Goal: Information Seeking & Learning: Check status

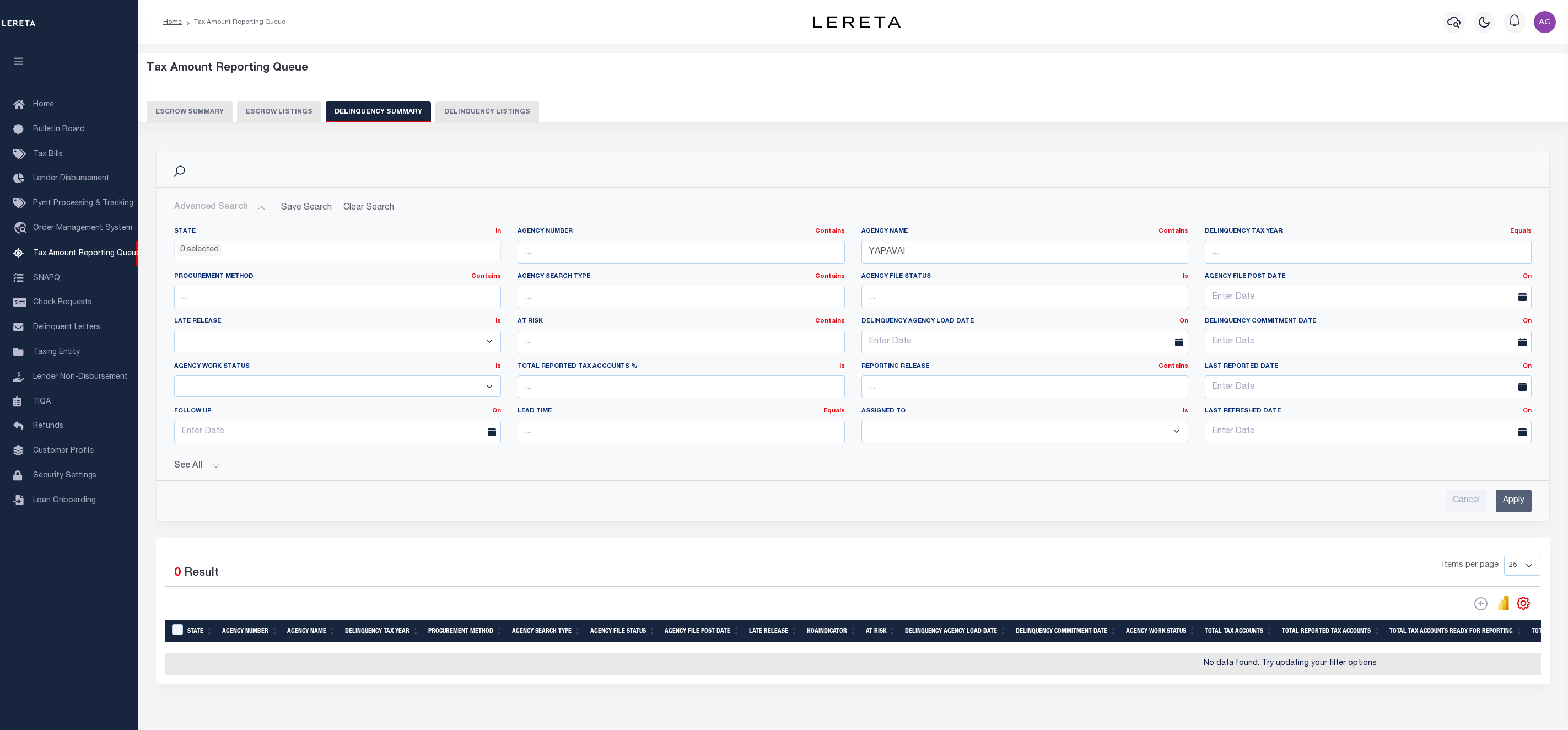
select select
click at [928, 254] on input "YAPAVAI" at bounding box center [1024, 252] width 327 height 23
drag, startPoint x: 936, startPoint y: 254, endPoint x: 830, endPoint y: 248, distance: 106.2
click at [830, 248] on div "State In In AK AL AR AZ CA CO CT DC DE FL GA GU HI IA ID IL IN KS [GEOGRAPHIC_D…" at bounding box center [852, 339] width 1374 height 225
type input "LAS ANIMAS"
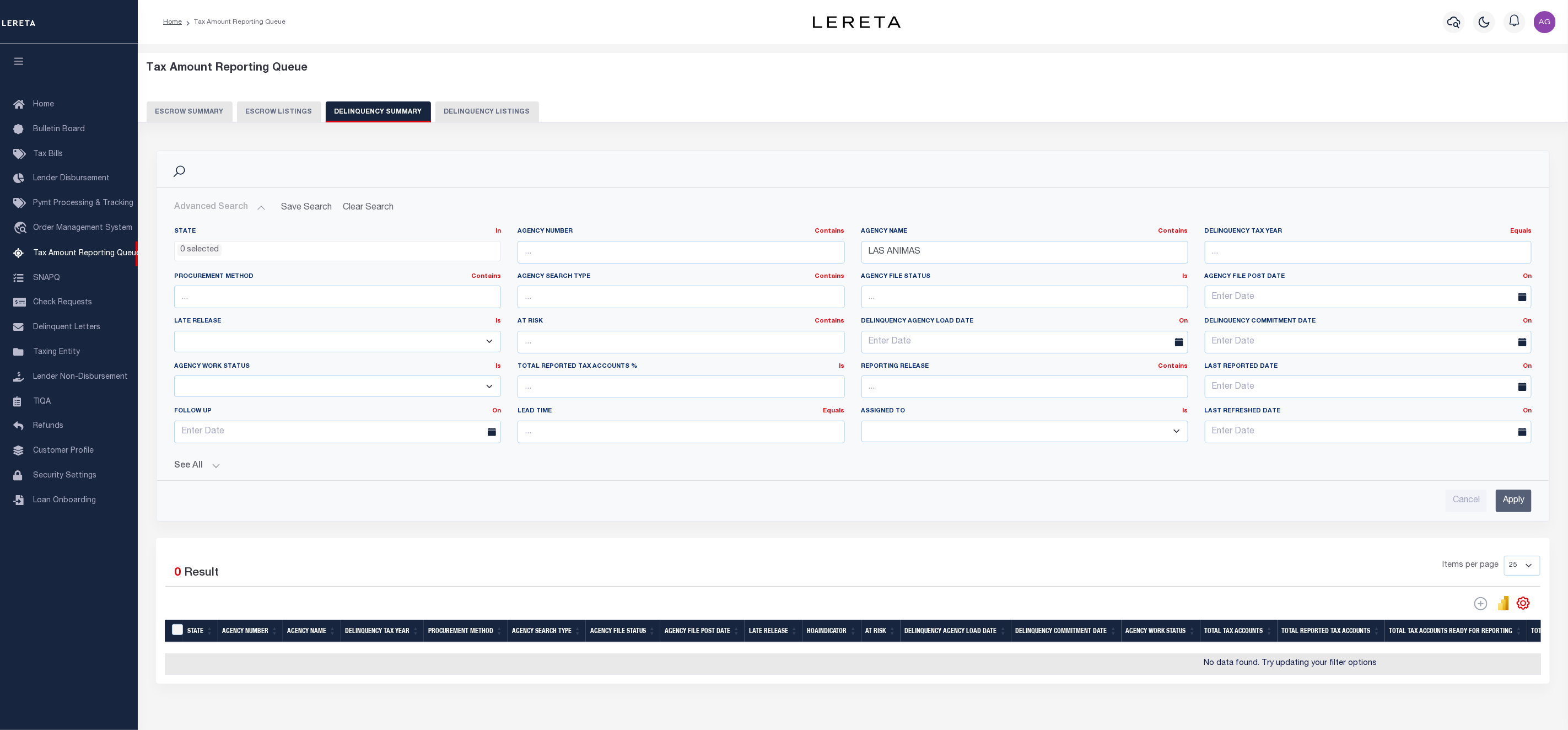
click at [1505, 500] on input "Apply" at bounding box center [1513, 500] width 36 height 23
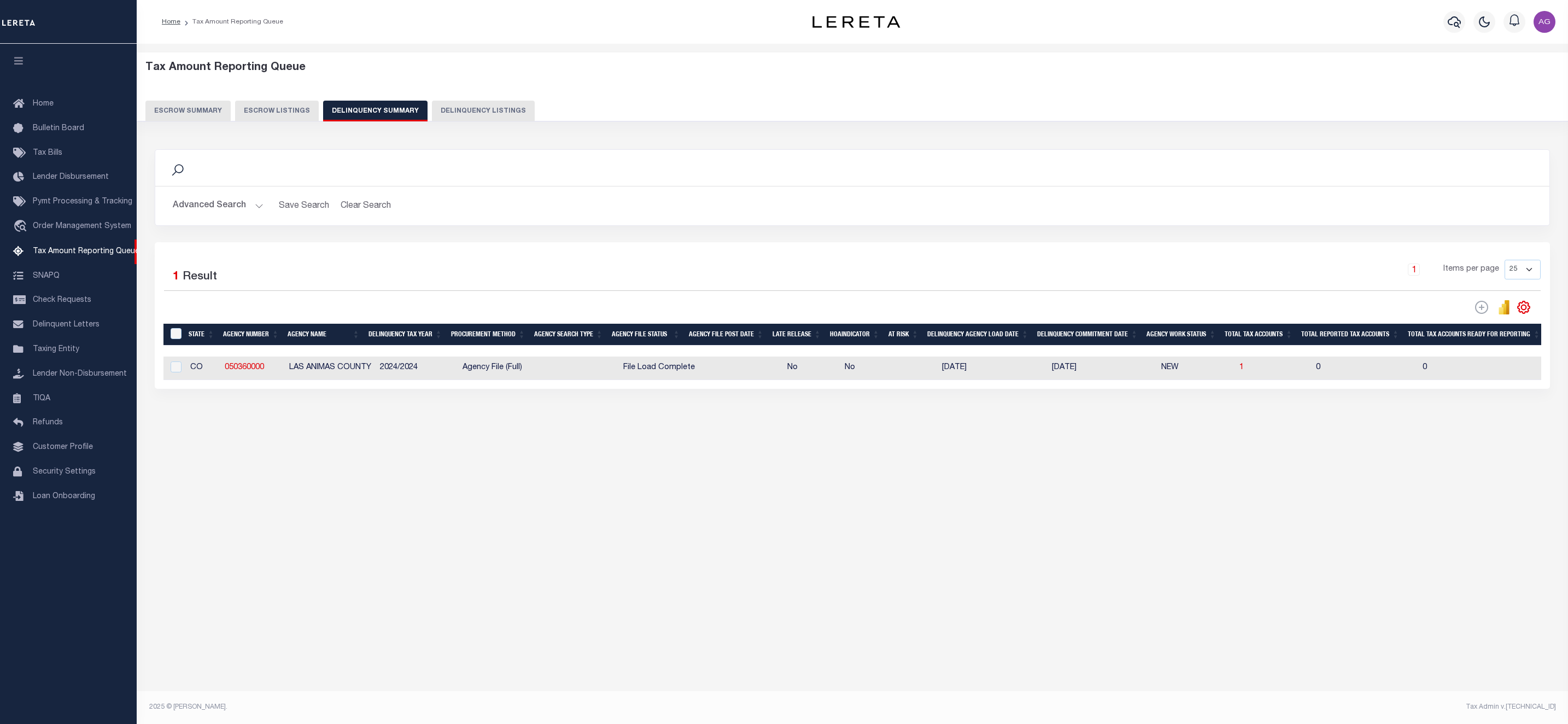
scroll to position [0, 197]
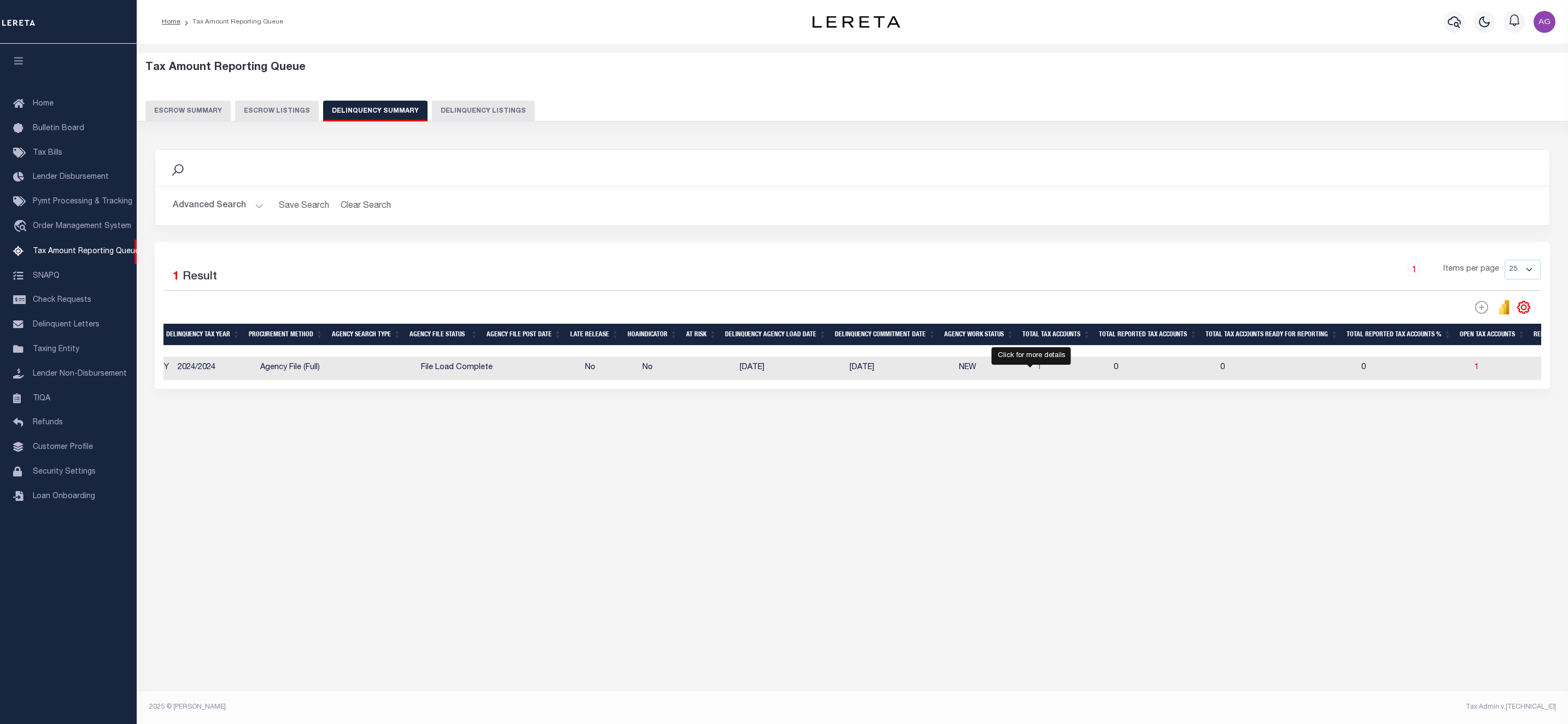
click at [1037, 371] on span "1" at bounding box center [1039, 367] width 4 height 8
select select "100"
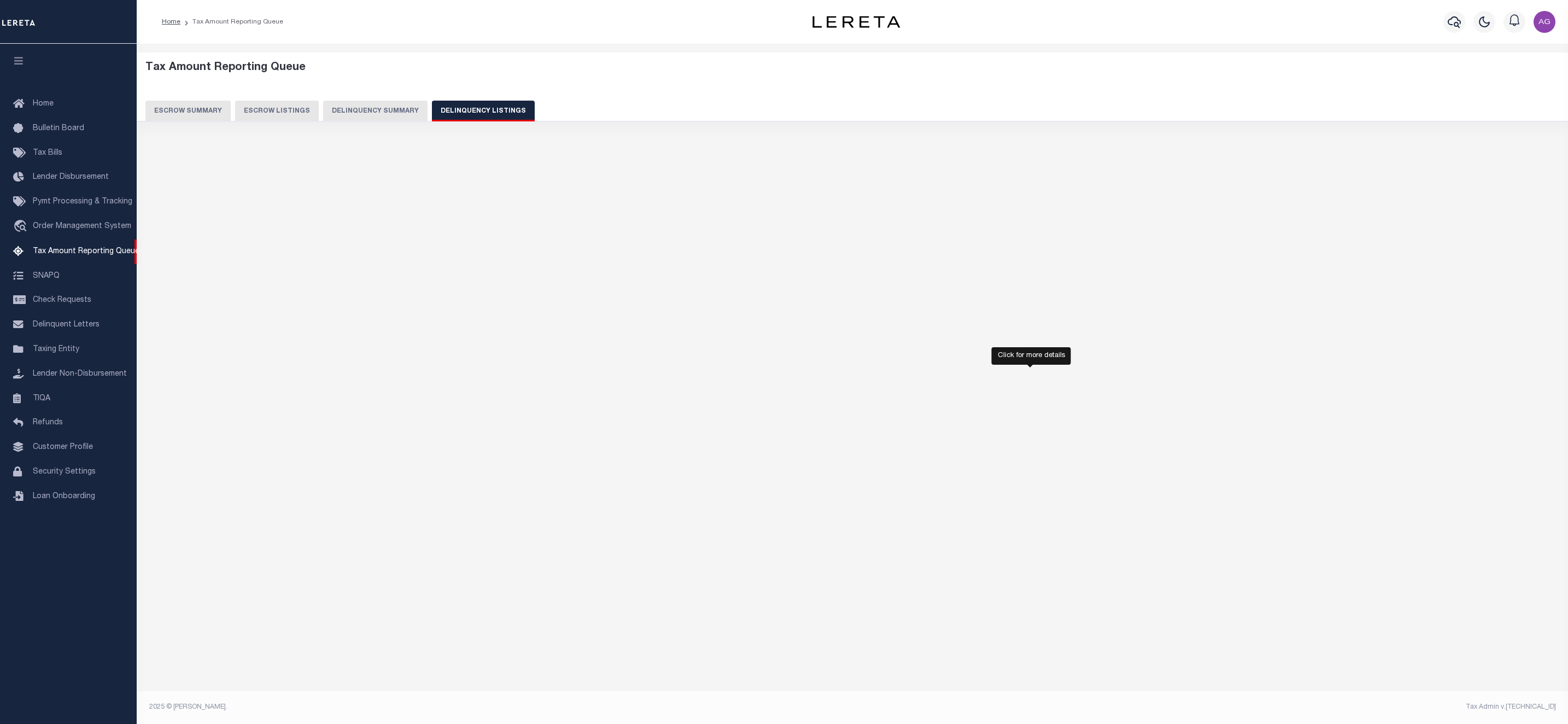
select select "100"
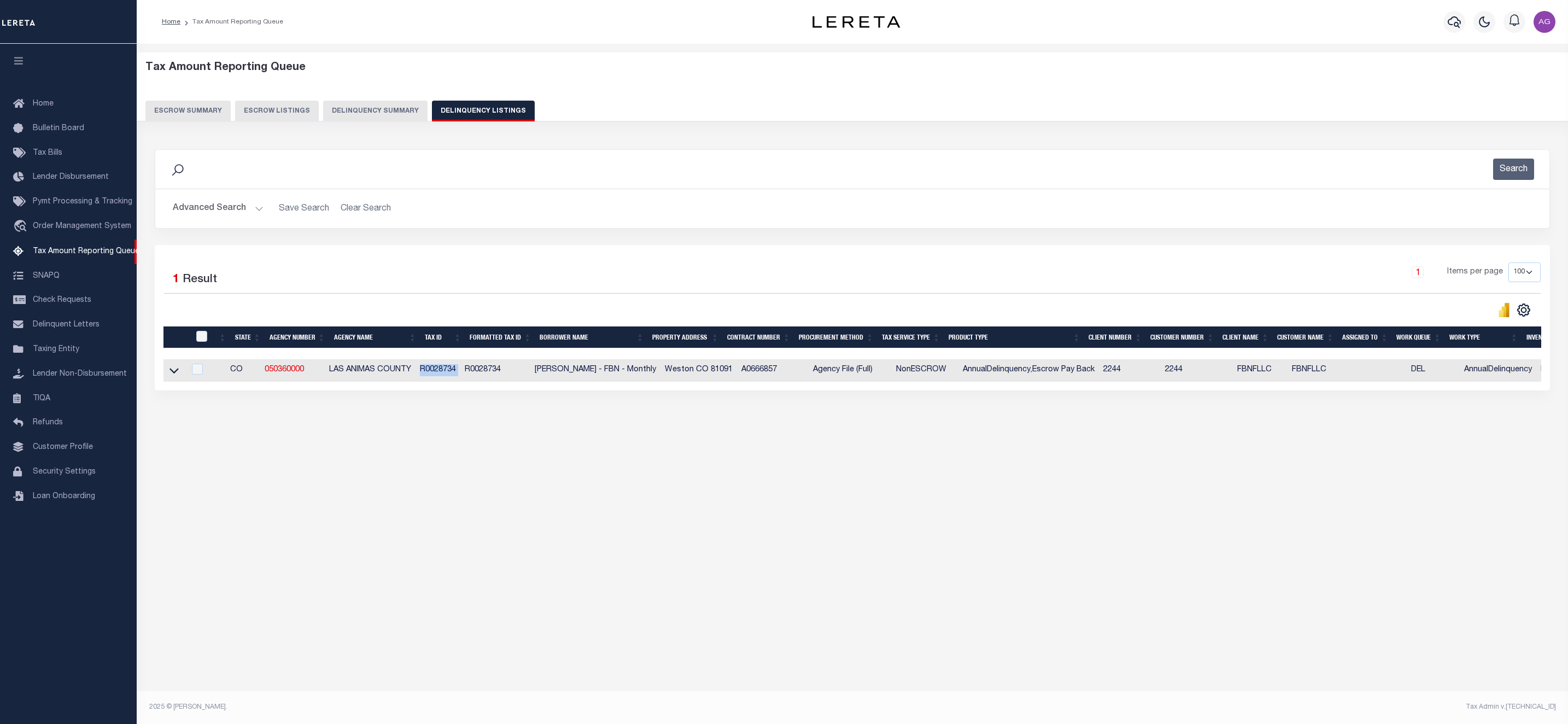
drag, startPoint x: 426, startPoint y: 370, endPoint x: 467, endPoint y: 374, distance: 41.2
click at [467, 374] on tr "CO 050360000 LAS ANIMAS COUNTY R0028734 R0028734 [PERSON_NAME] - FBN - Monthly …" at bounding box center [890, 370] width 1454 height 22
copy td "R0028734"
click at [358, 116] on button "Delinquency Summary" at bounding box center [375, 111] width 105 height 21
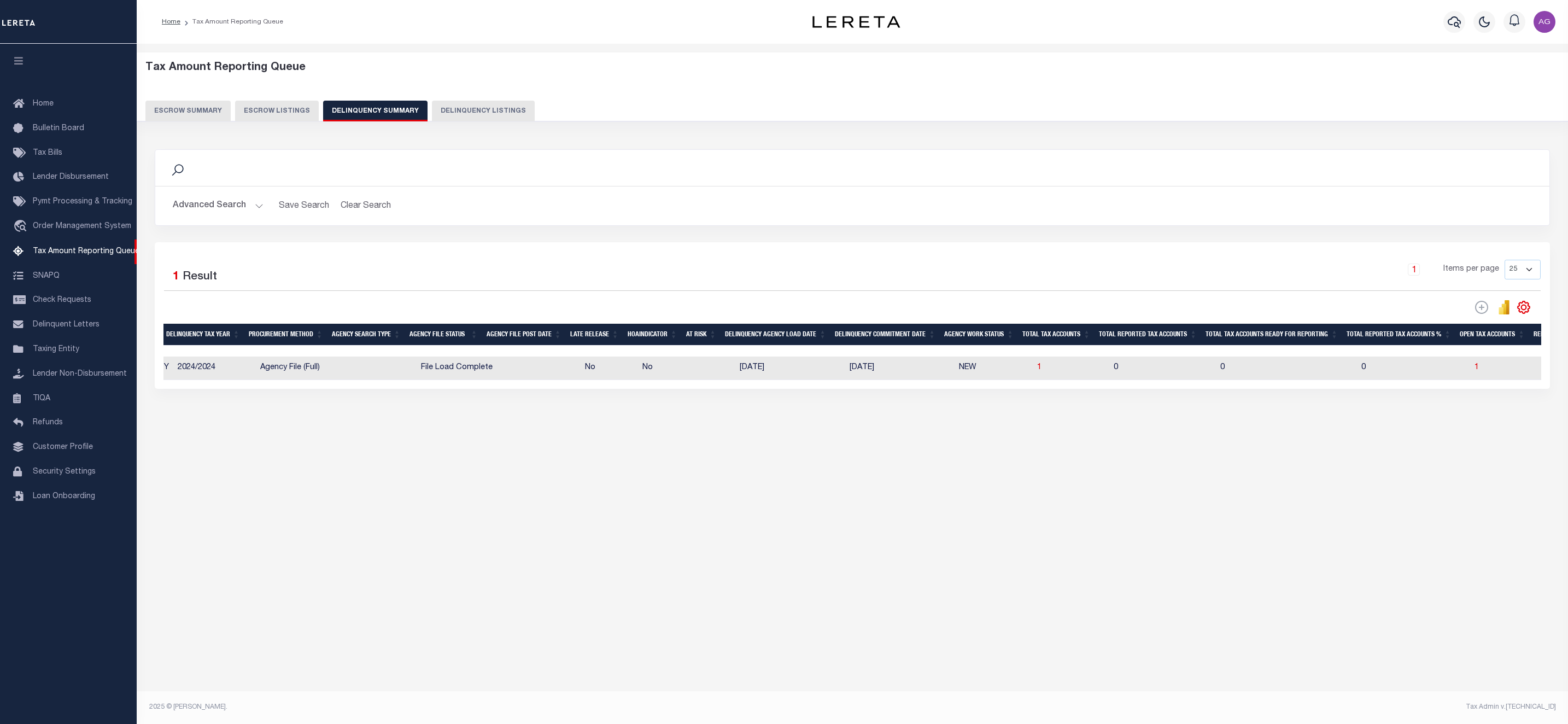
click at [220, 212] on button "Advanced Search" at bounding box center [218, 205] width 90 height 21
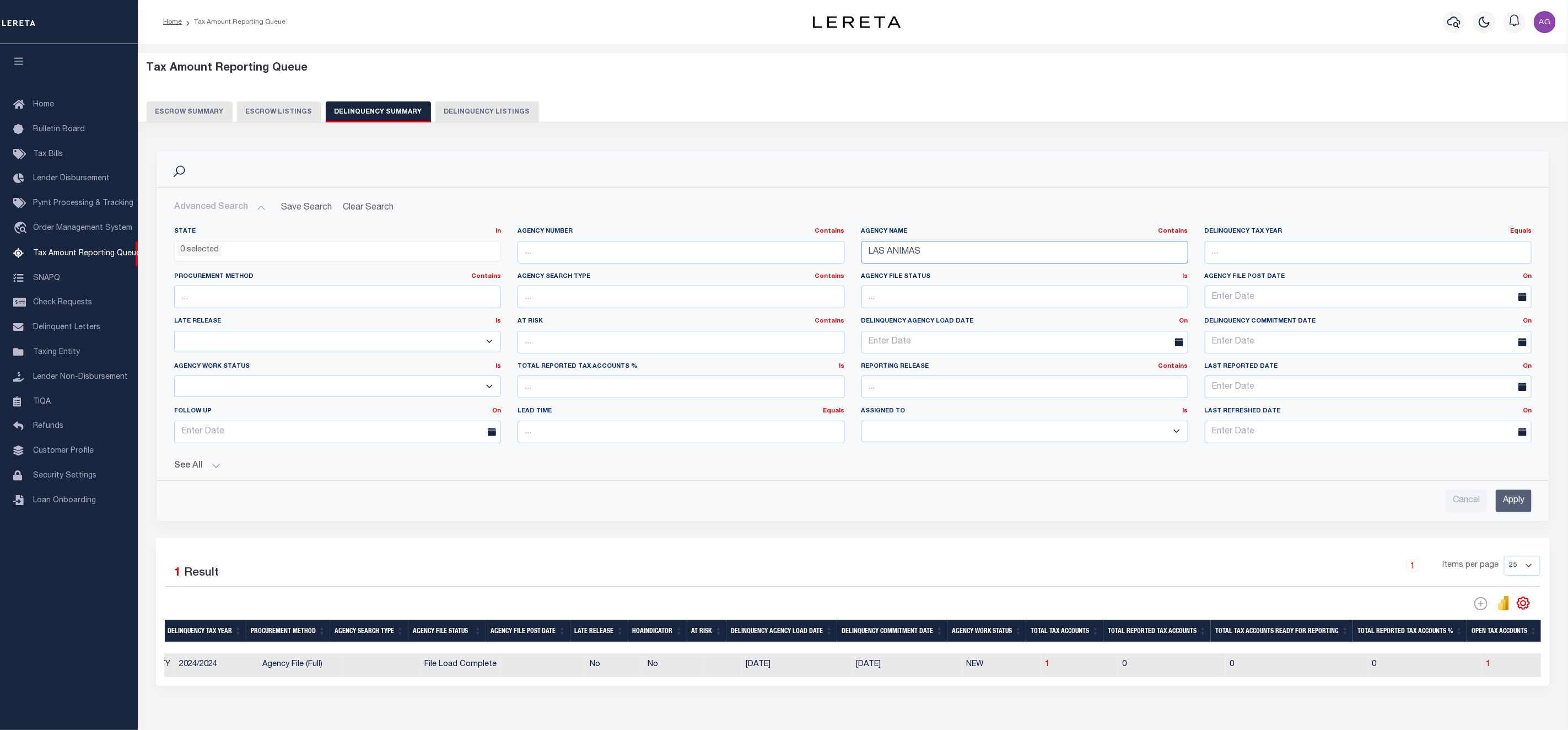
paste input "[GEOGRAPHIC_DATA]"
drag, startPoint x: 955, startPoint y: 262, endPoint x: 808, endPoint y: 253, distance: 147.3
click at [808, 253] on div "State In In AK AL AR AZ CA CO CT DC DE FL GA GU HI IA ID IL IN KS [GEOGRAPHIC_D…" at bounding box center [852, 339] width 1374 height 225
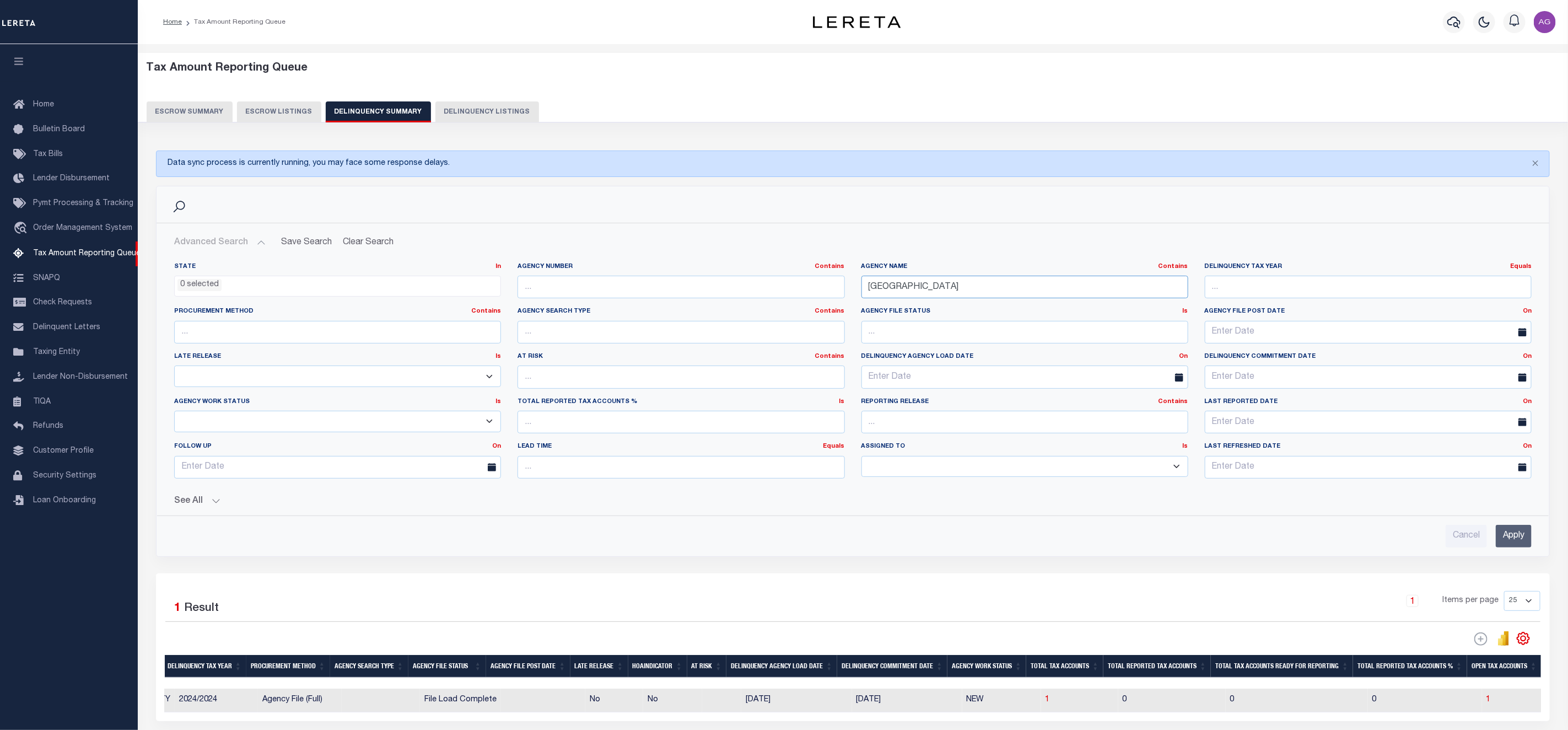
type input "[GEOGRAPHIC_DATA]"
click at [1514, 528] on input "Apply" at bounding box center [1513, 536] width 36 height 23
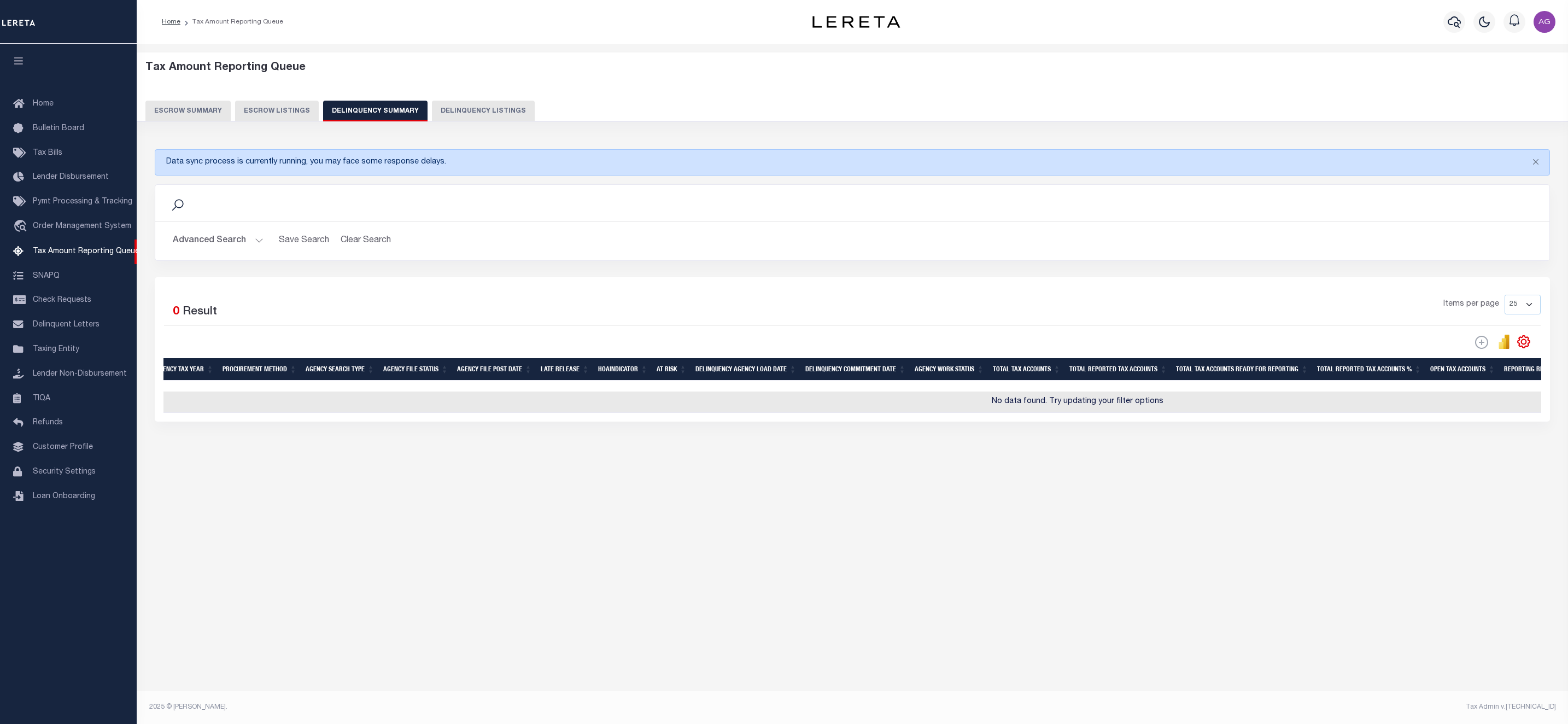
click at [233, 238] on button "Advanced Search" at bounding box center [218, 241] width 90 height 21
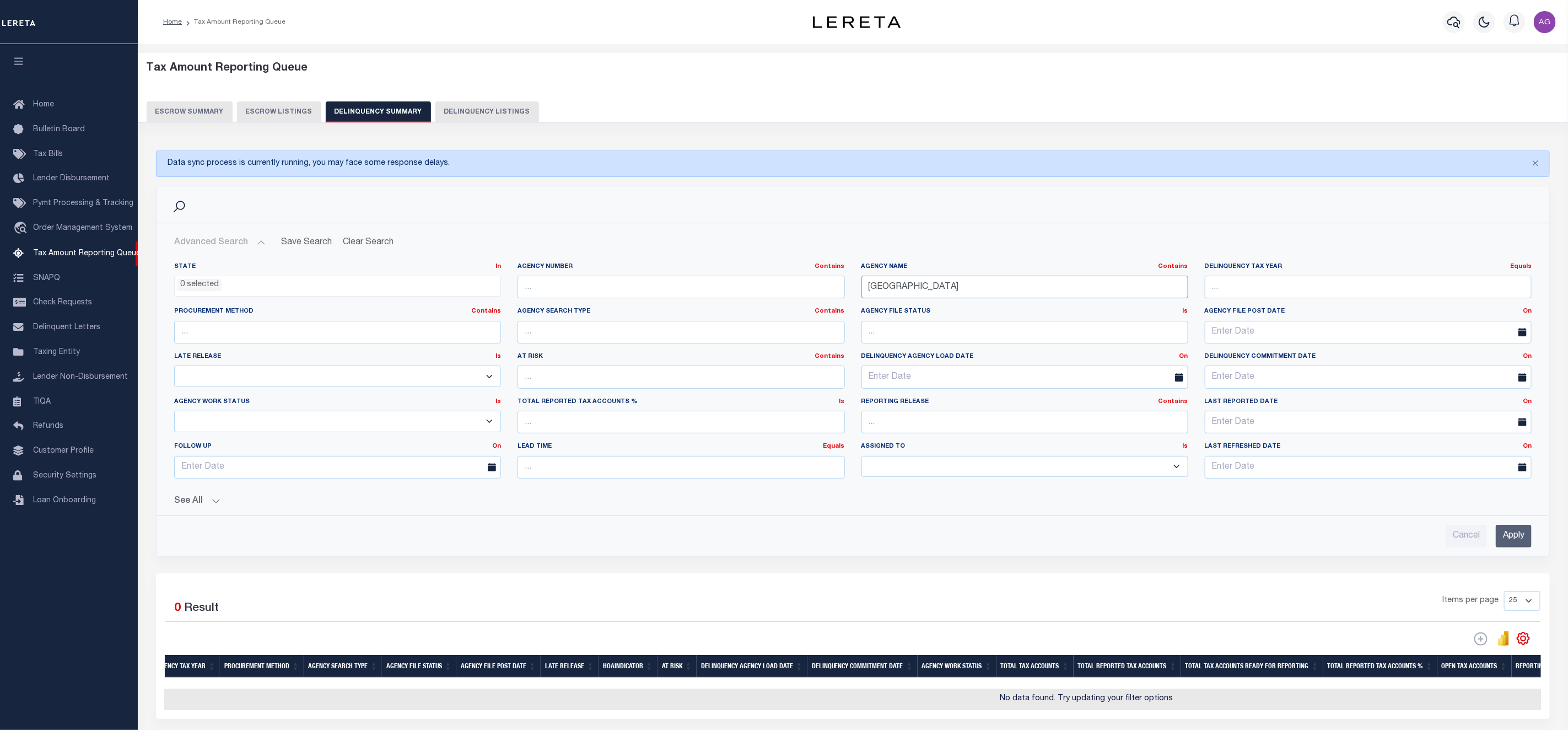
drag, startPoint x: 989, startPoint y: 288, endPoint x: 725, endPoint y: 263, distance: 265.2
click at [725, 263] on div "State In In AK AL AR AZ CA CO CT DC DE FL GA GU HI IA ID IL IN KS [GEOGRAPHIC_D…" at bounding box center [852, 374] width 1374 height 225
click at [1518, 546] on input "Apply" at bounding box center [1513, 536] width 36 height 23
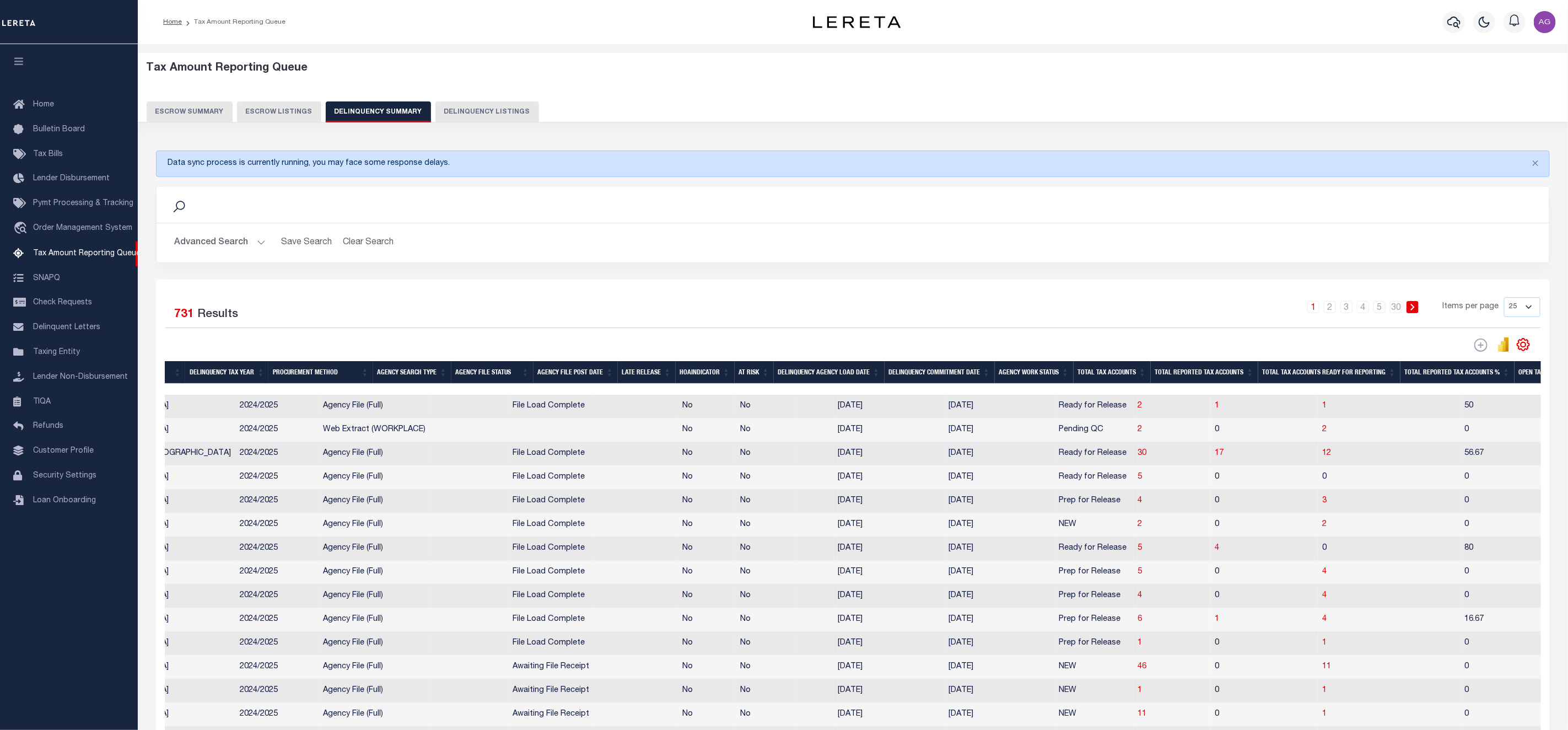
click at [1112, 381] on th "Total Tax Accounts" at bounding box center [1112, 372] width 77 height 23
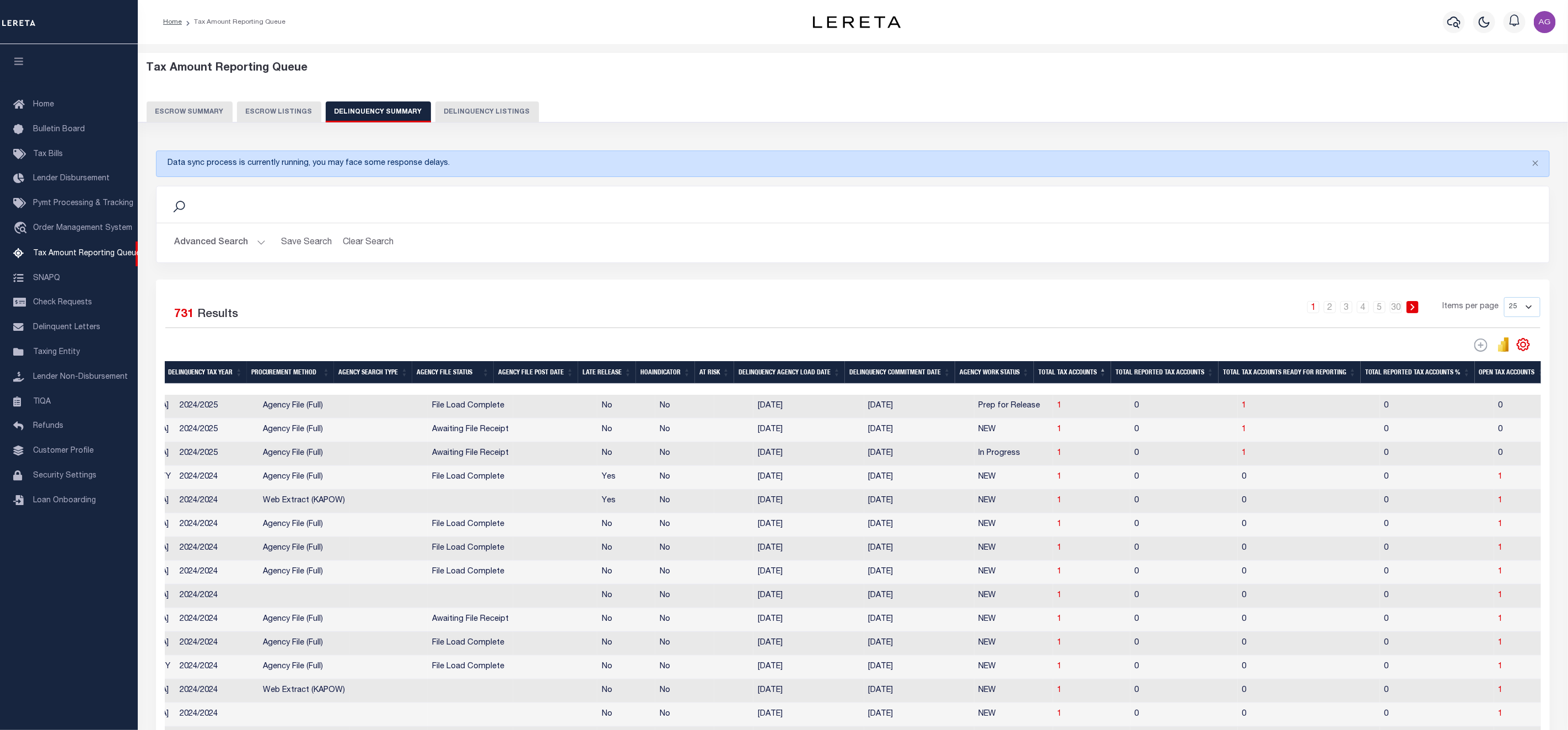
drag, startPoint x: 1118, startPoint y: 377, endPoint x: 1081, endPoint y: 377, distance: 37.0
click at [1081, 377] on tr "State Agency Number Agency Name Delinquency Tax Year Procurement Method Agency …" at bounding box center [1121, 372] width 2319 height 23
click at [1081, 377] on th "Total Tax Accounts" at bounding box center [1072, 372] width 77 height 23
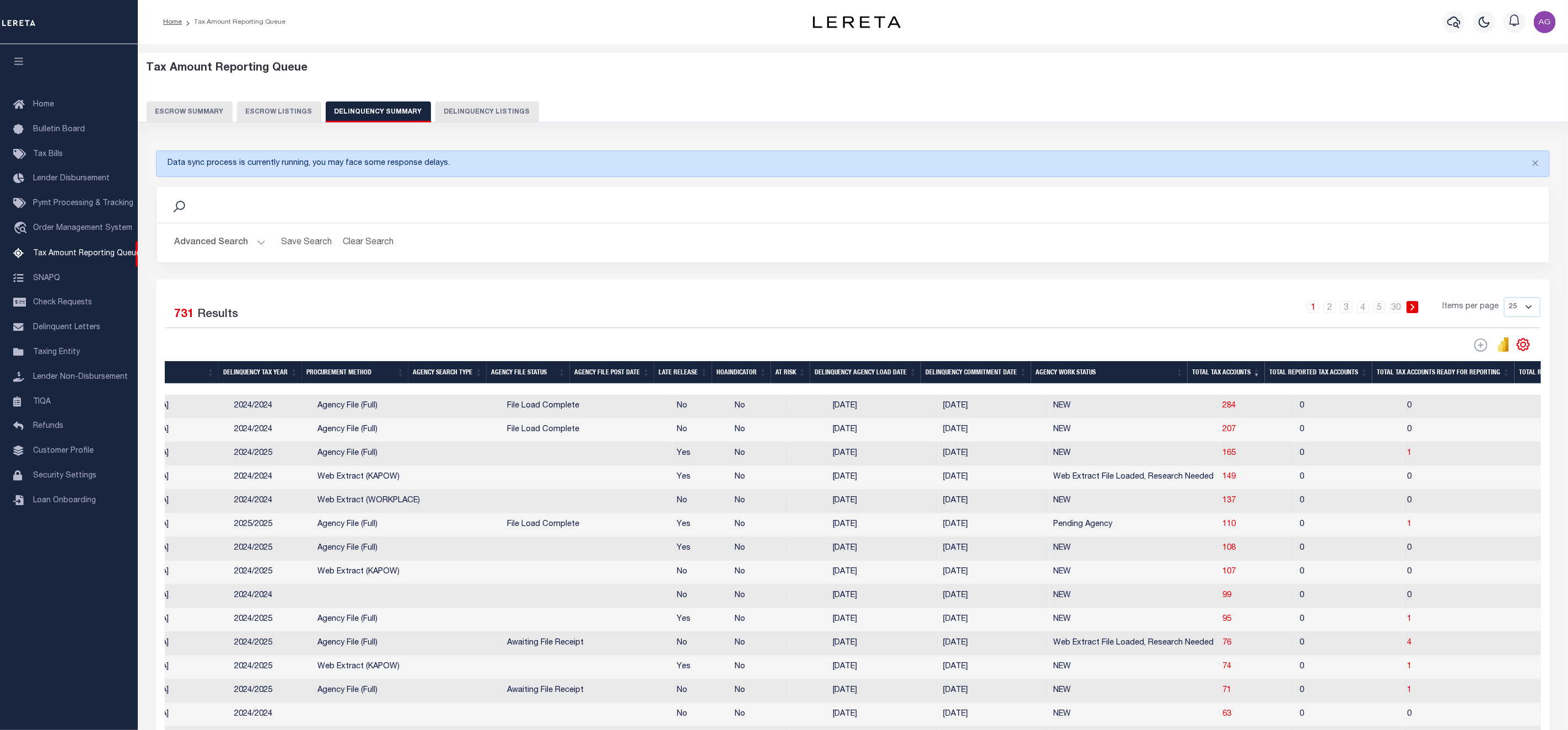
click at [225, 240] on button "Advanced Search" at bounding box center [219, 243] width 91 height 21
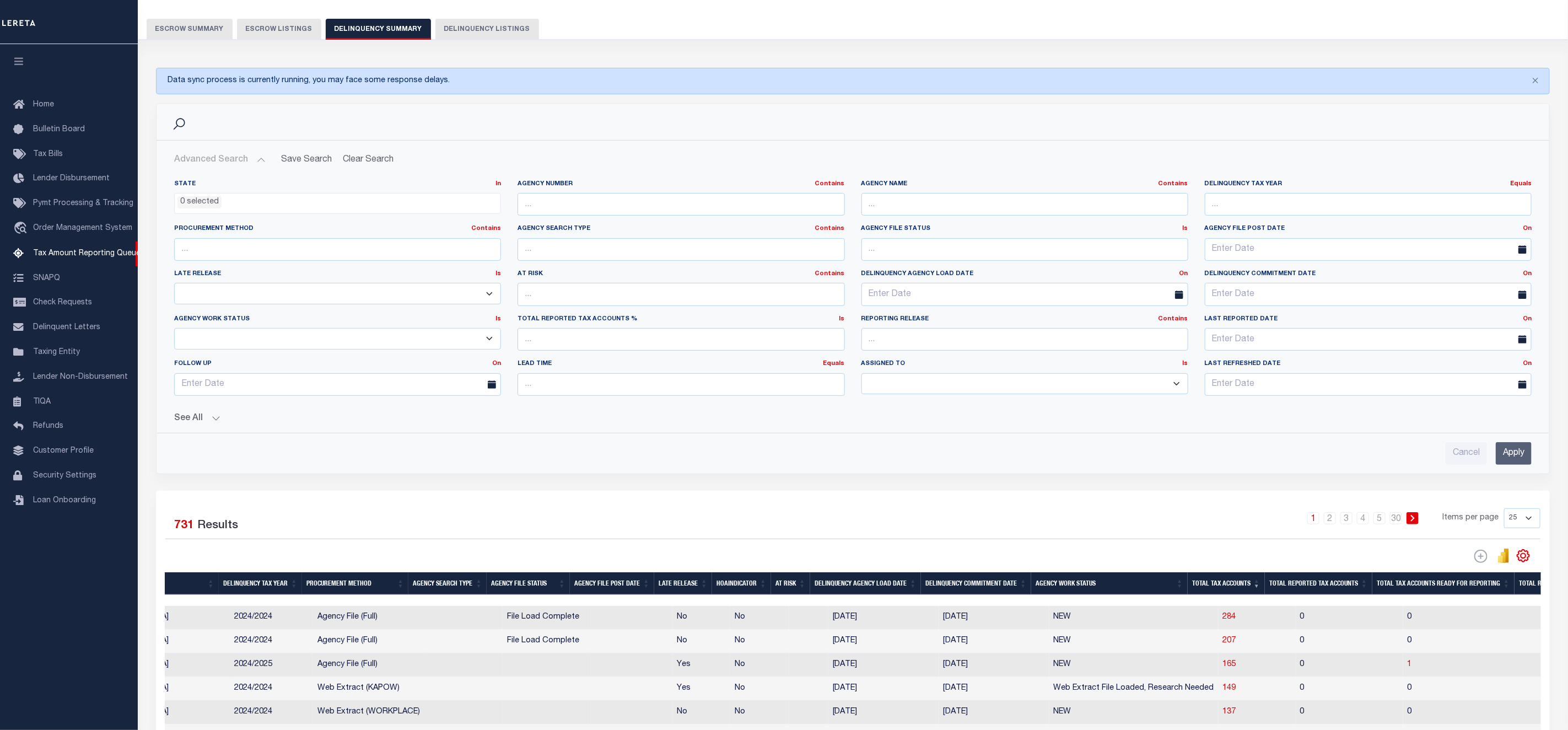
scroll to position [165, 0]
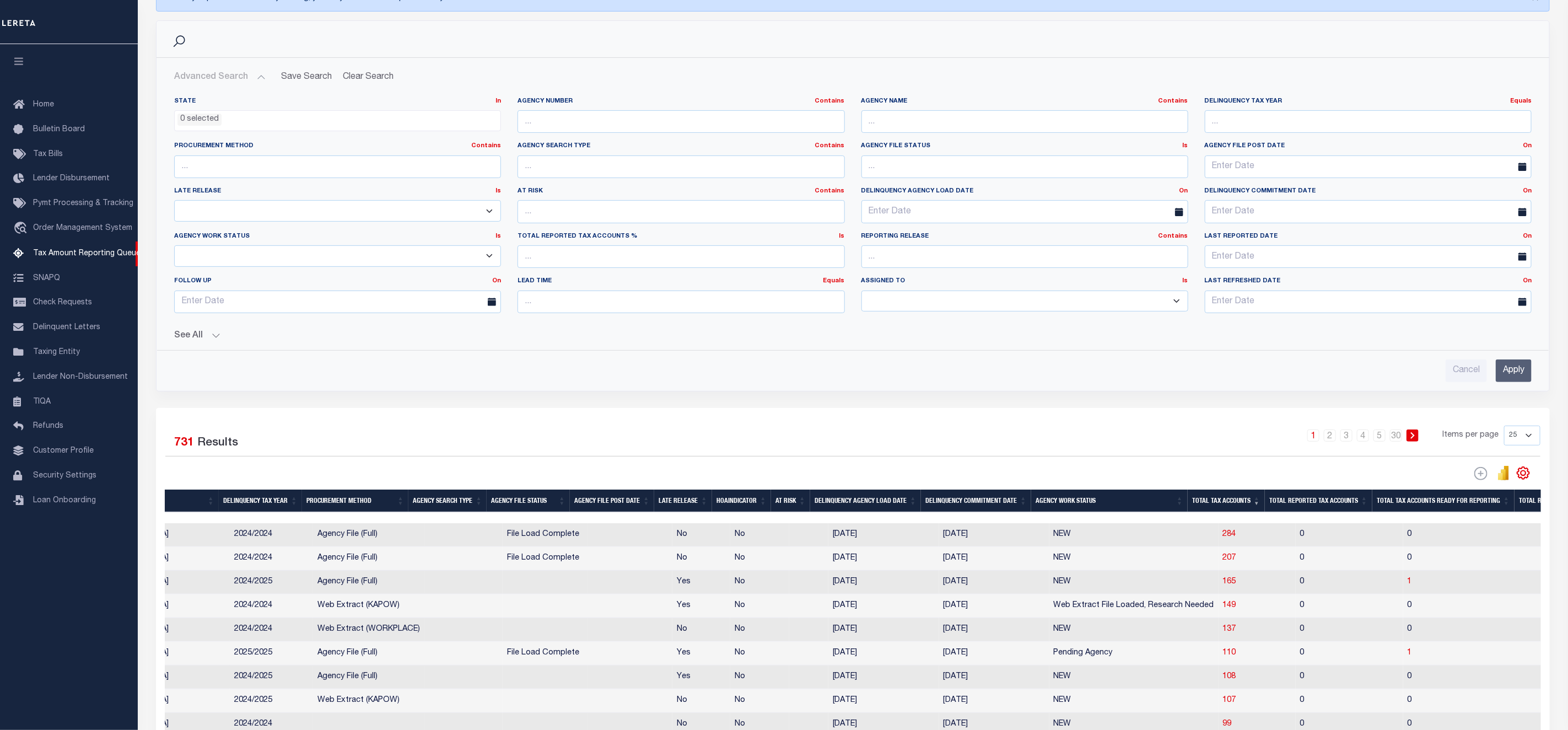
click at [197, 334] on button "See All" at bounding box center [853, 336] width 1358 height 10
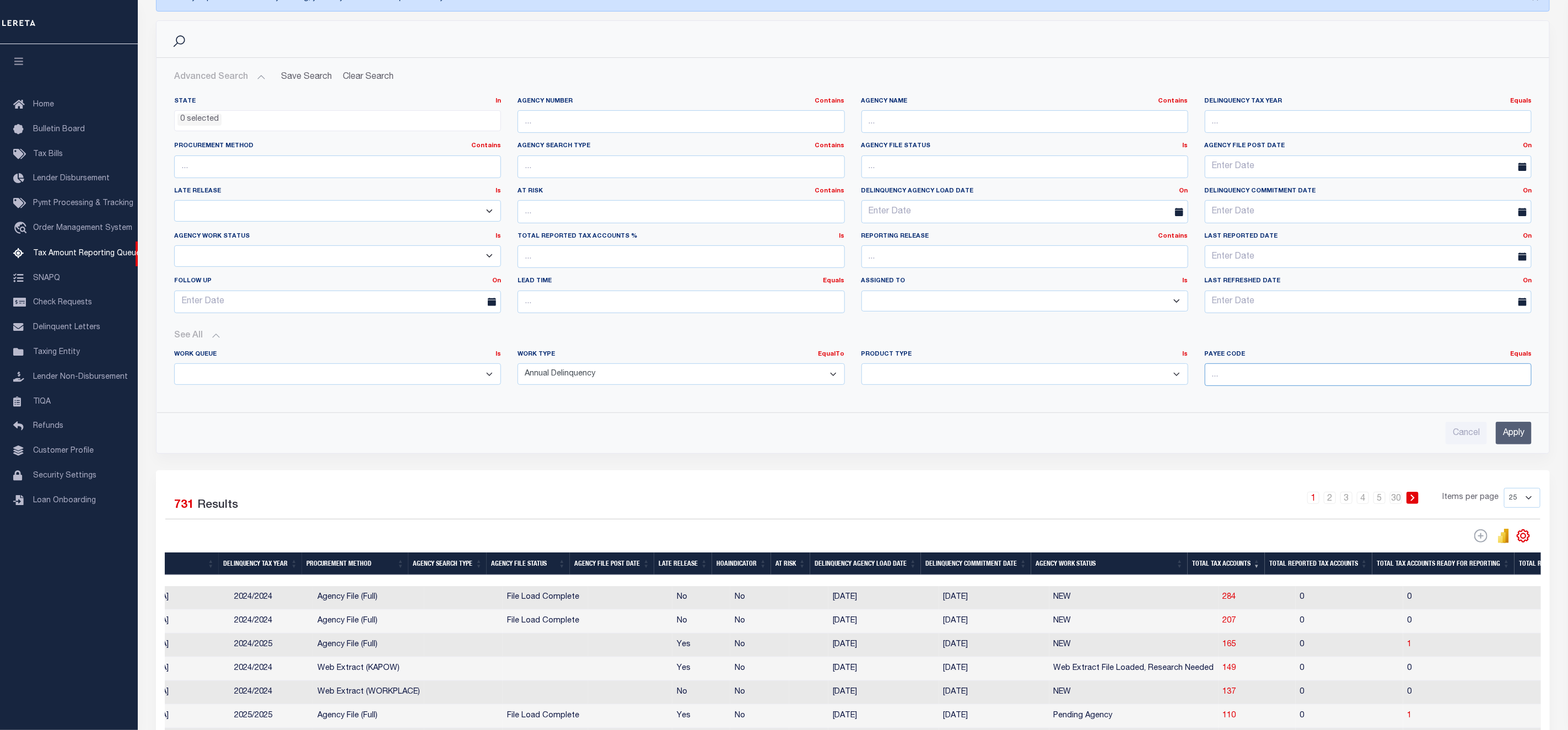
click at [1249, 377] on input "number" at bounding box center [1368, 374] width 327 height 23
paste input "0812300000"
type input "0812300000"
click at [1513, 440] on input "Apply" at bounding box center [1513, 433] width 36 height 23
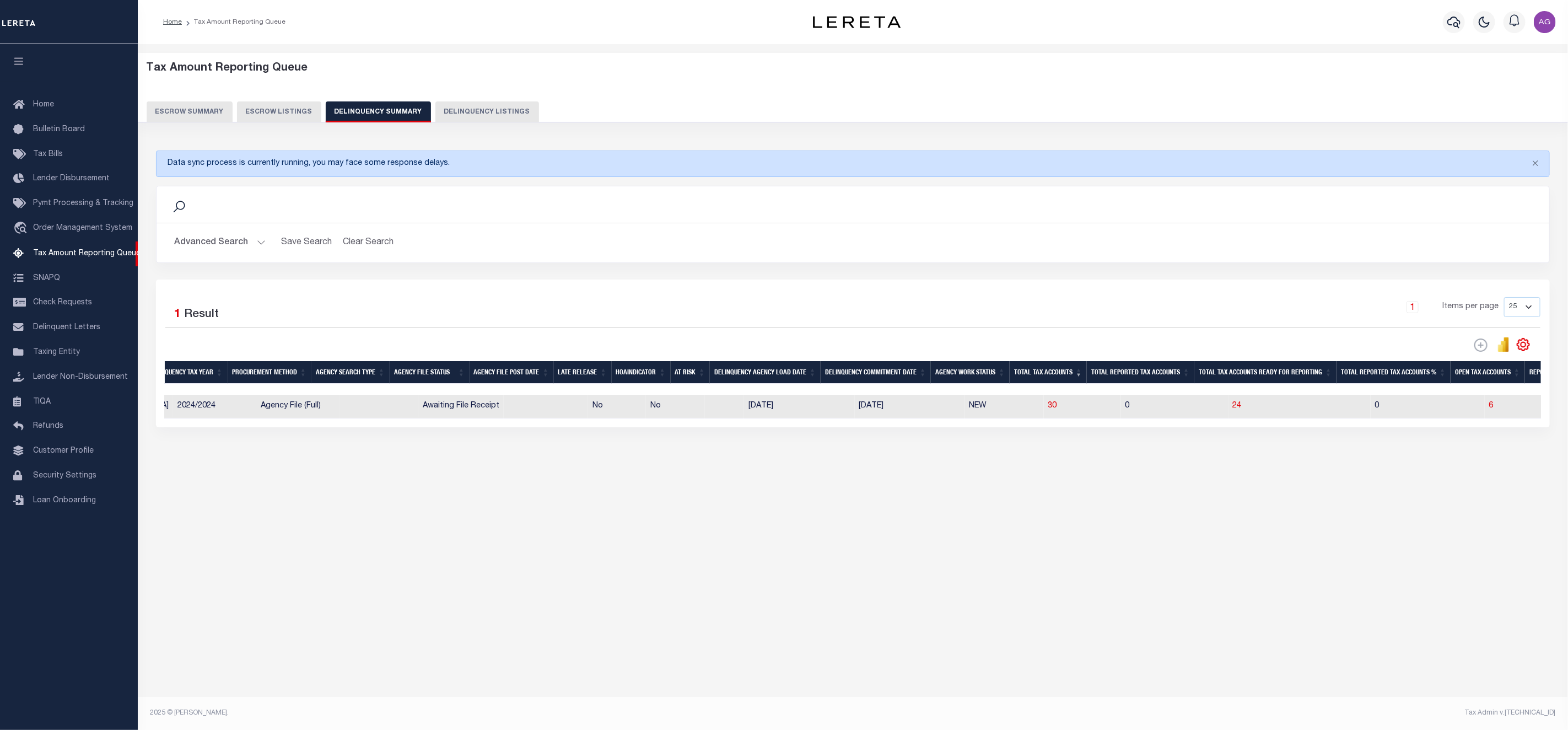
scroll to position [0, 0]
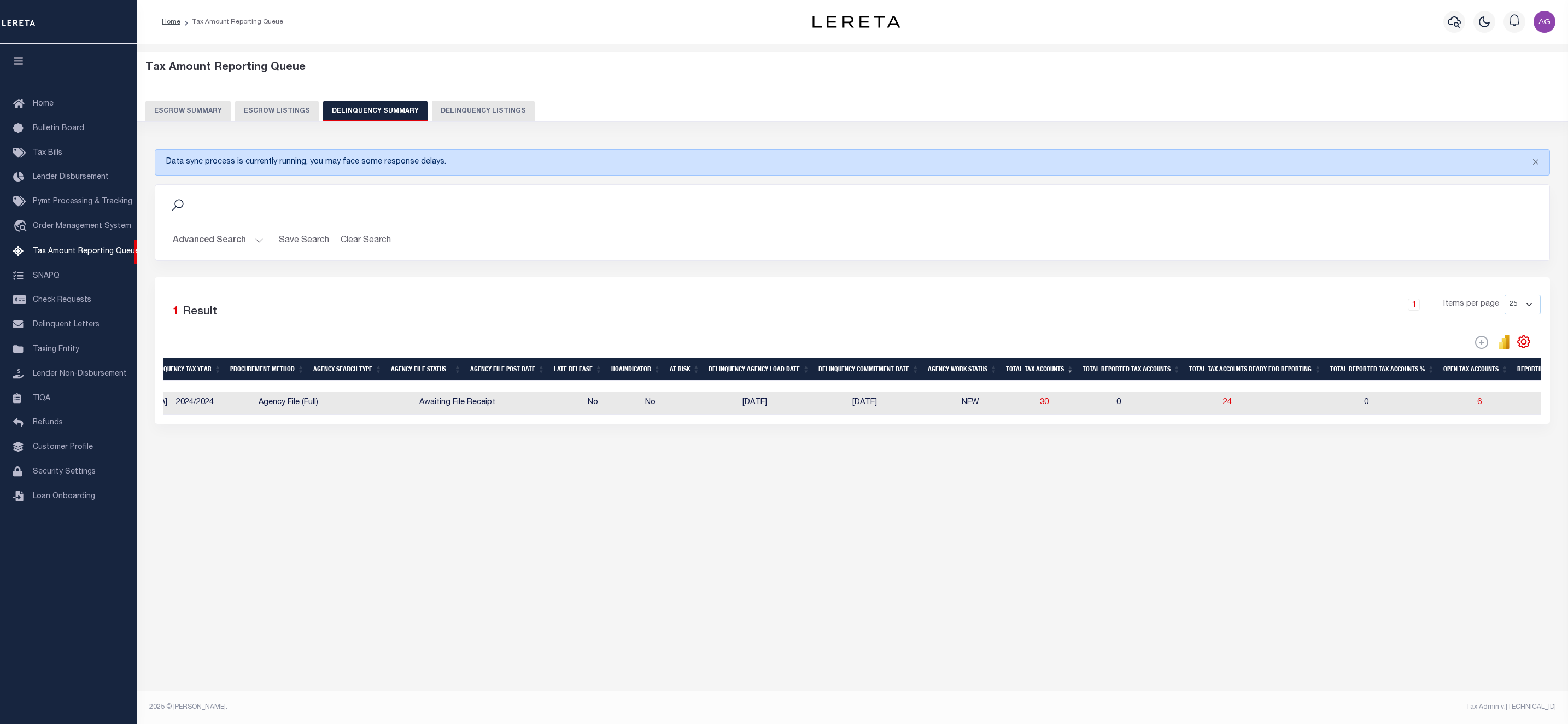
click at [1035, 413] on td "30" at bounding box center [1073, 403] width 76 height 24
checkbox input "true"
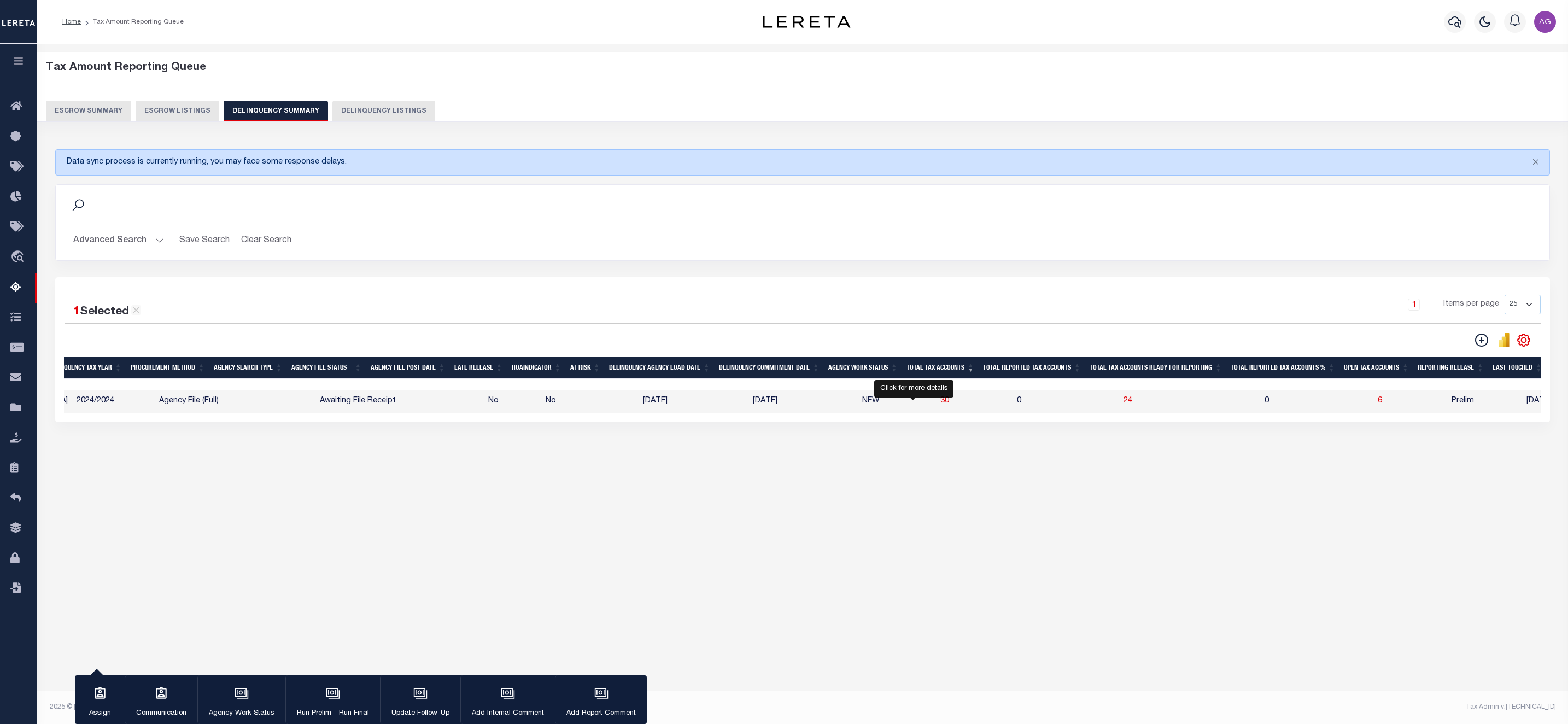
click at [940, 404] on span "30" at bounding box center [945, 401] width 9 height 8
select select "100"
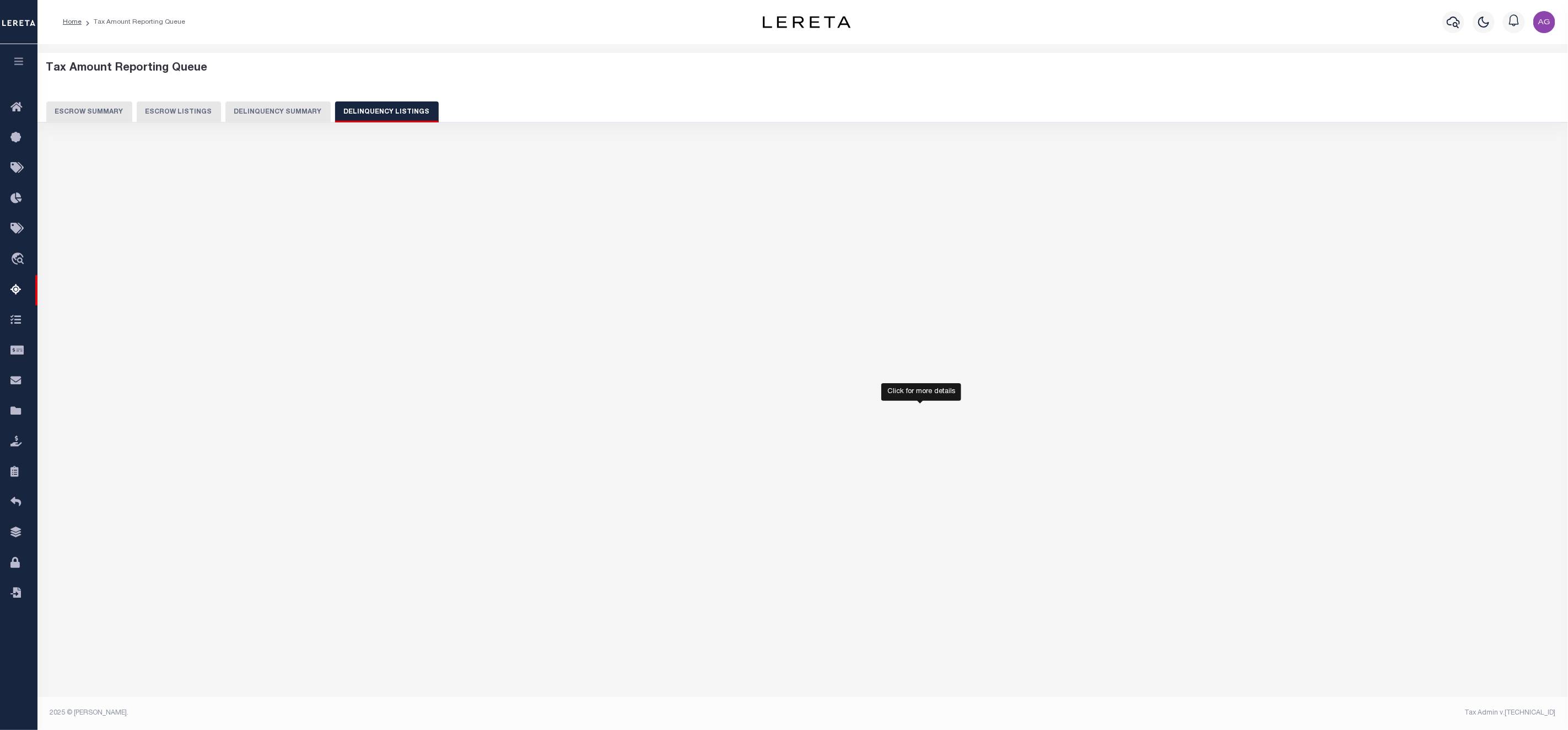
select select "100"
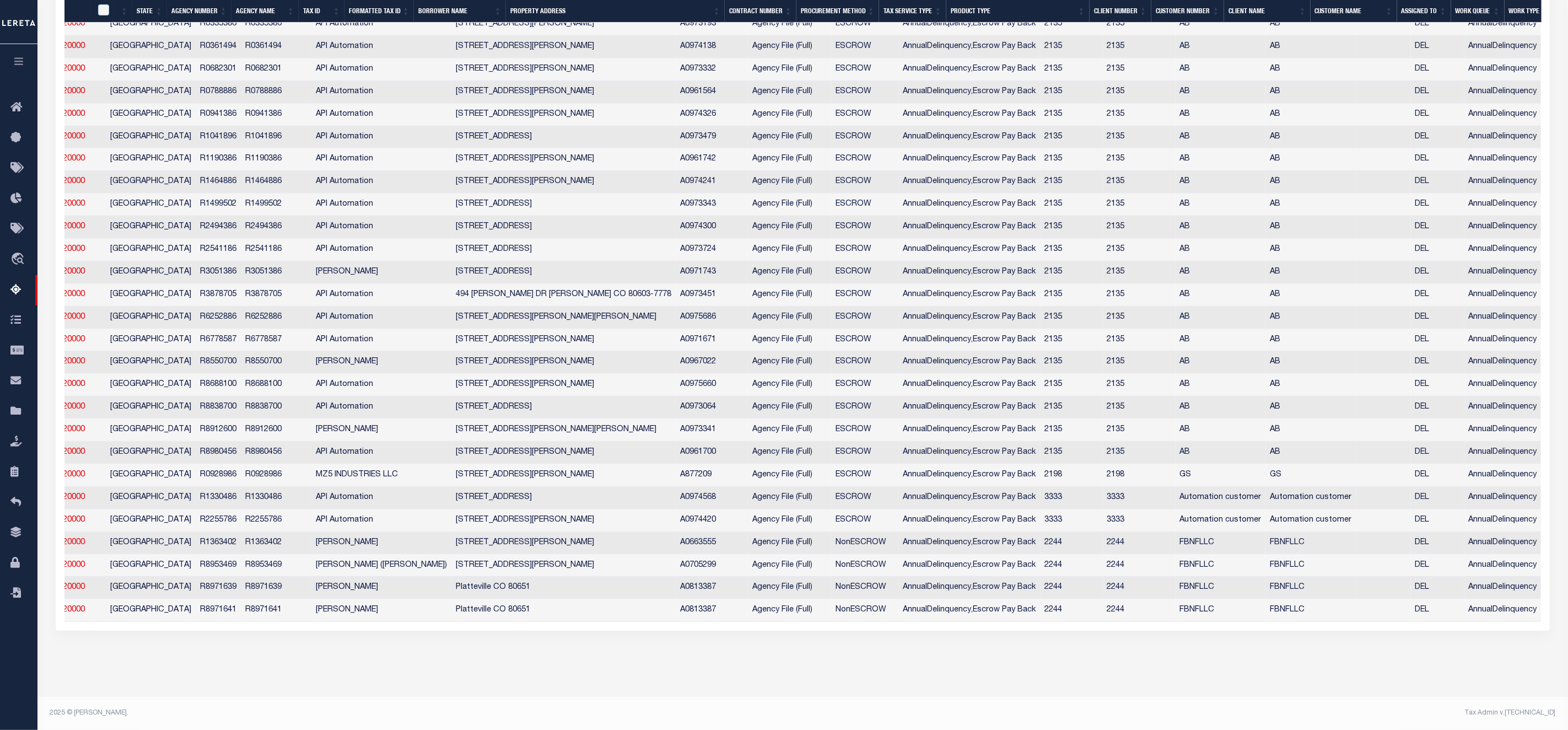
scroll to position [0, 121]
